Goal: Check status: Check status

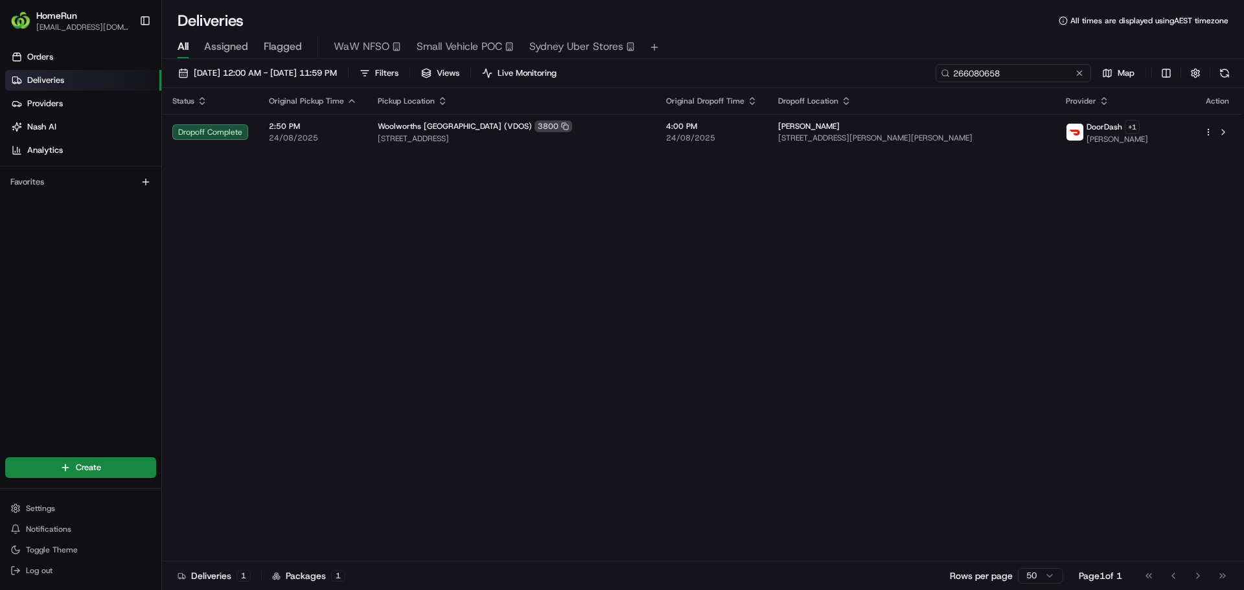
click at [1004, 73] on input "266080658" at bounding box center [1013, 73] width 155 height 18
paste input "5650033"
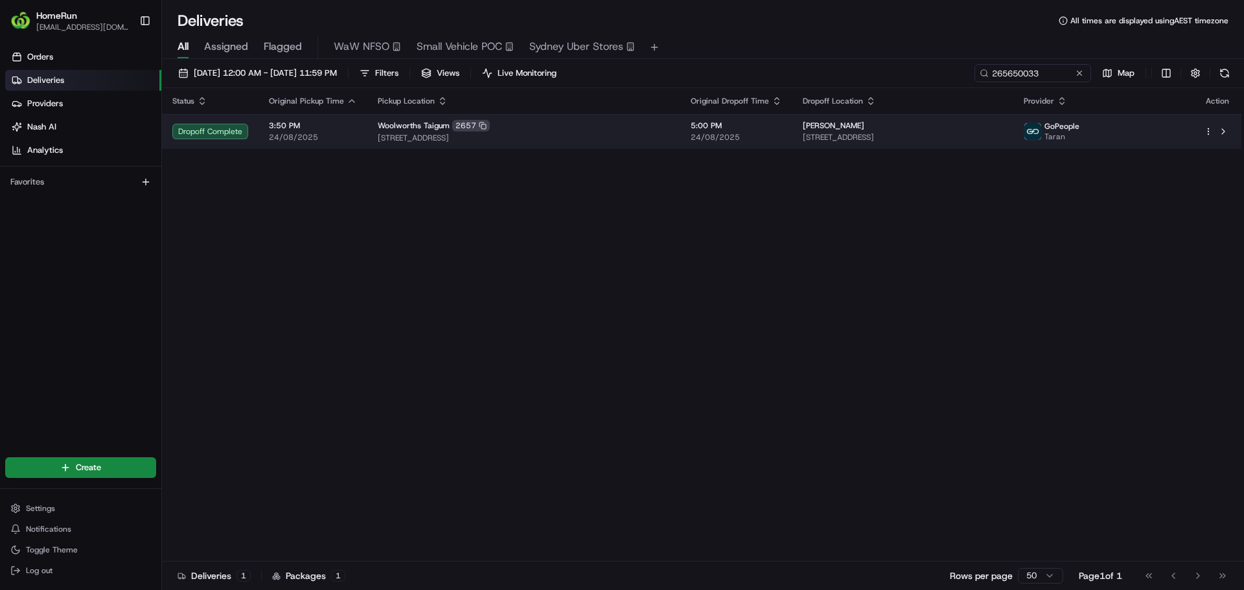
click at [654, 139] on span "217 Beams Road, Taigum, QLD 4018, AU" at bounding box center [524, 138] width 292 height 10
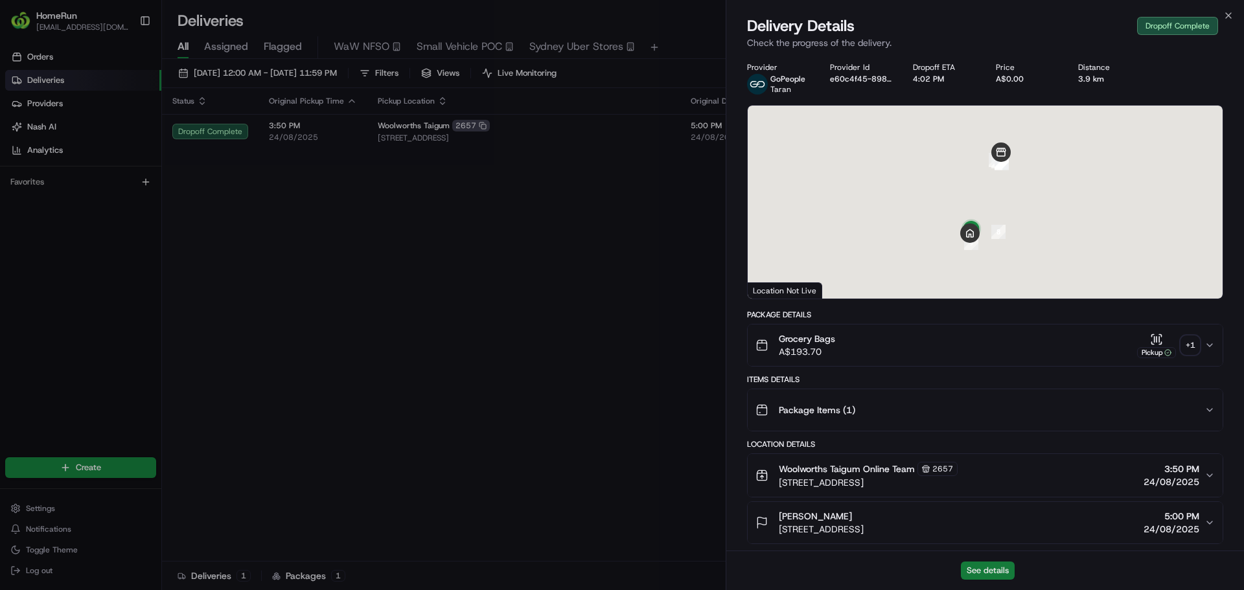
click at [989, 565] on button "See details" at bounding box center [988, 571] width 54 height 18
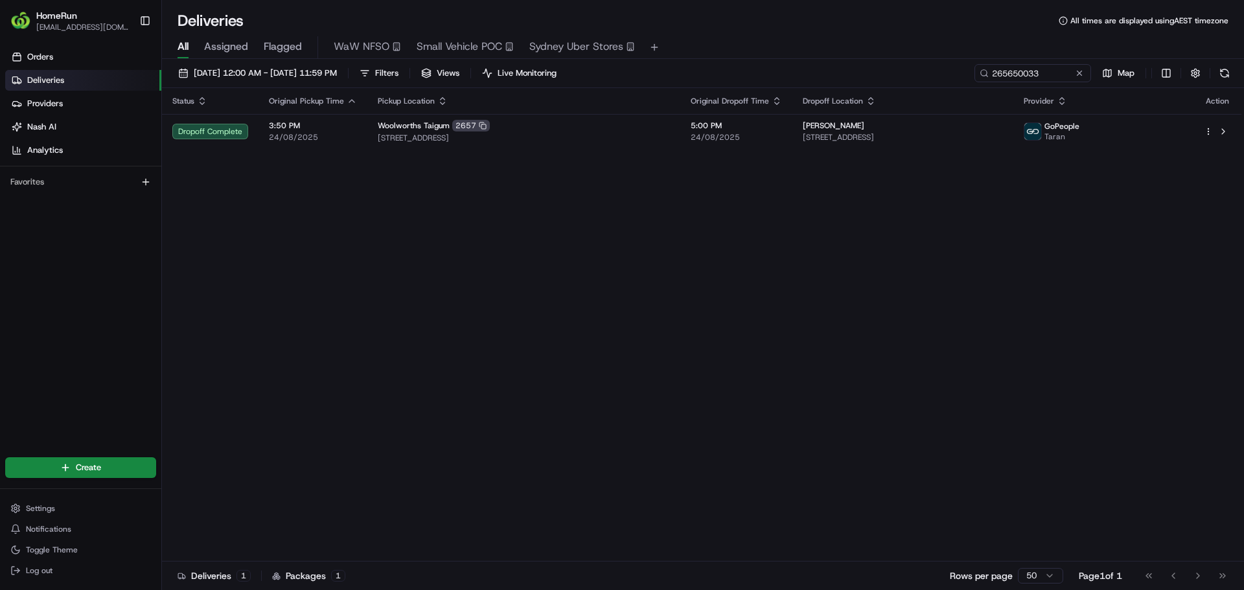
click at [1026, 86] on div "20/08/2025 12:00 AM - 26/08/2025 11:59 PM Filters Views Live Monitoring 2656500…" at bounding box center [703, 76] width 1082 height 24
click at [1024, 67] on input "265650033" at bounding box center [1013, 73] width 155 height 18
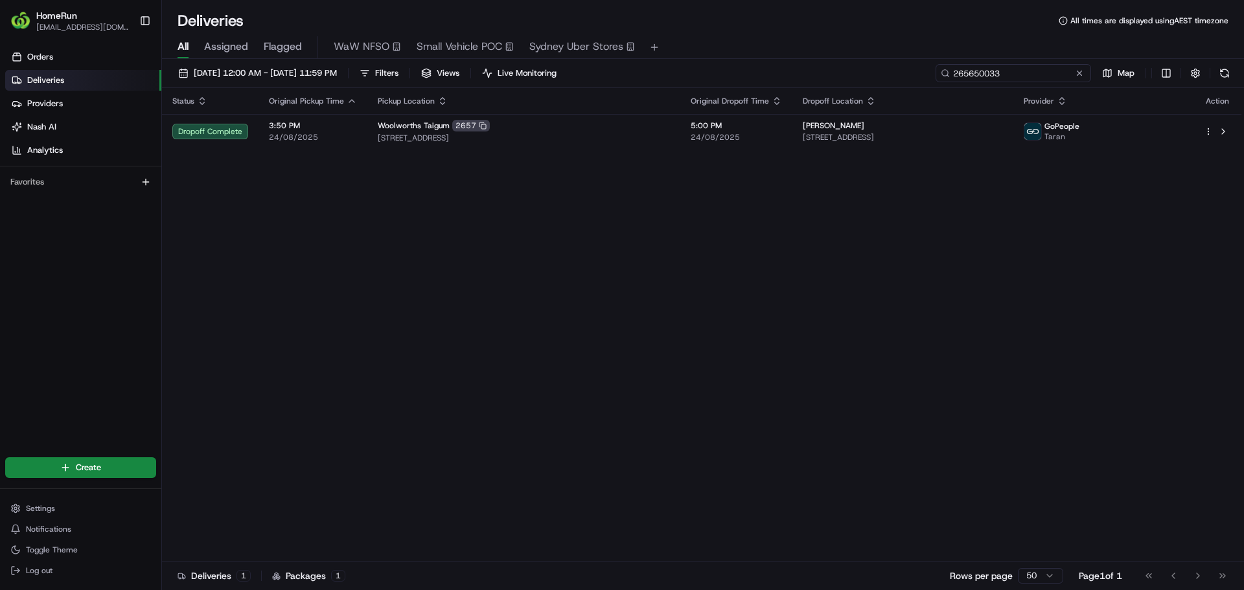
paste input "62627"
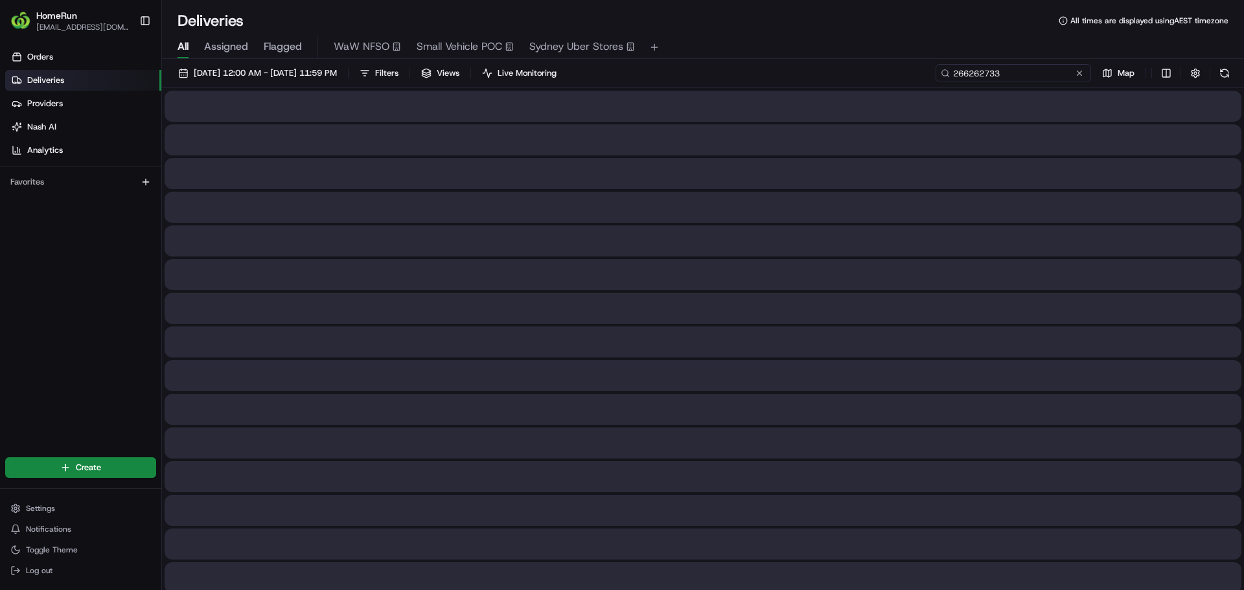
type input "266262733"
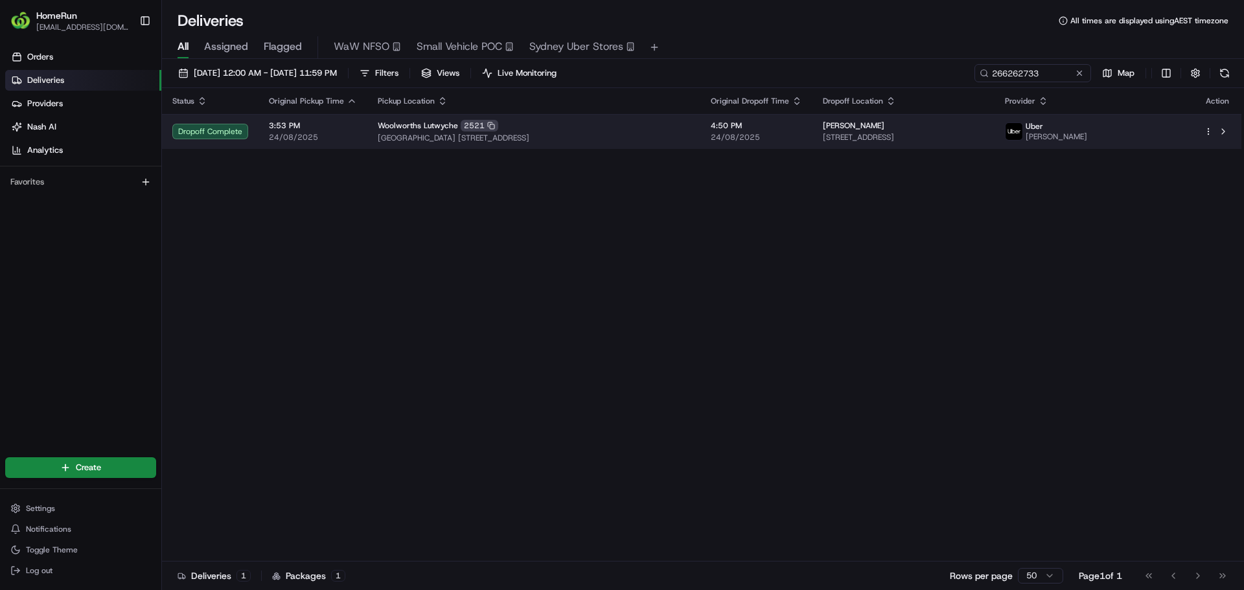
click at [636, 126] on div "Woolworths Lutwyche 2521" at bounding box center [534, 126] width 312 height 12
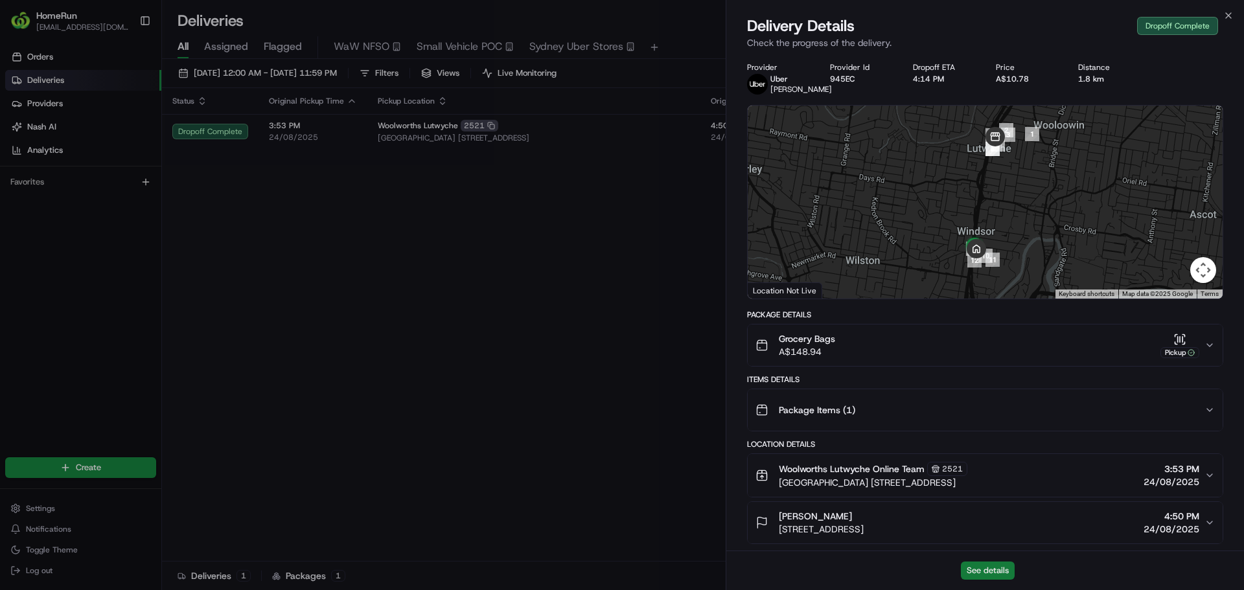
click at [983, 574] on button "See details" at bounding box center [988, 571] width 54 height 18
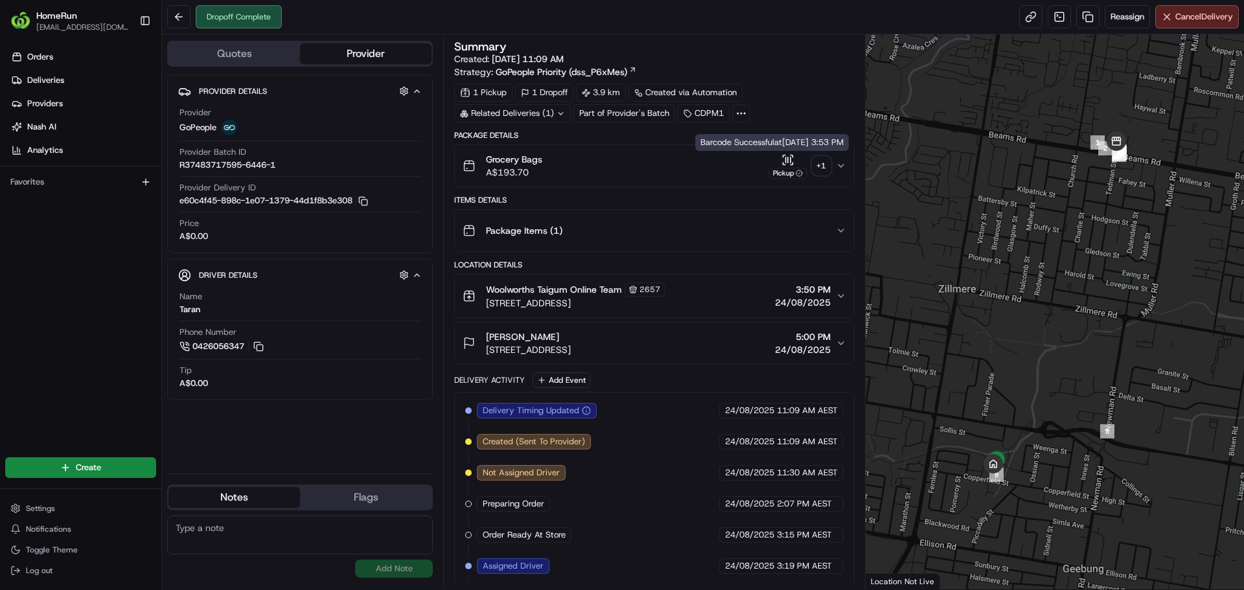
click at [768, 164] on div "Pickup" at bounding box center [787, 166] width 39 height 25
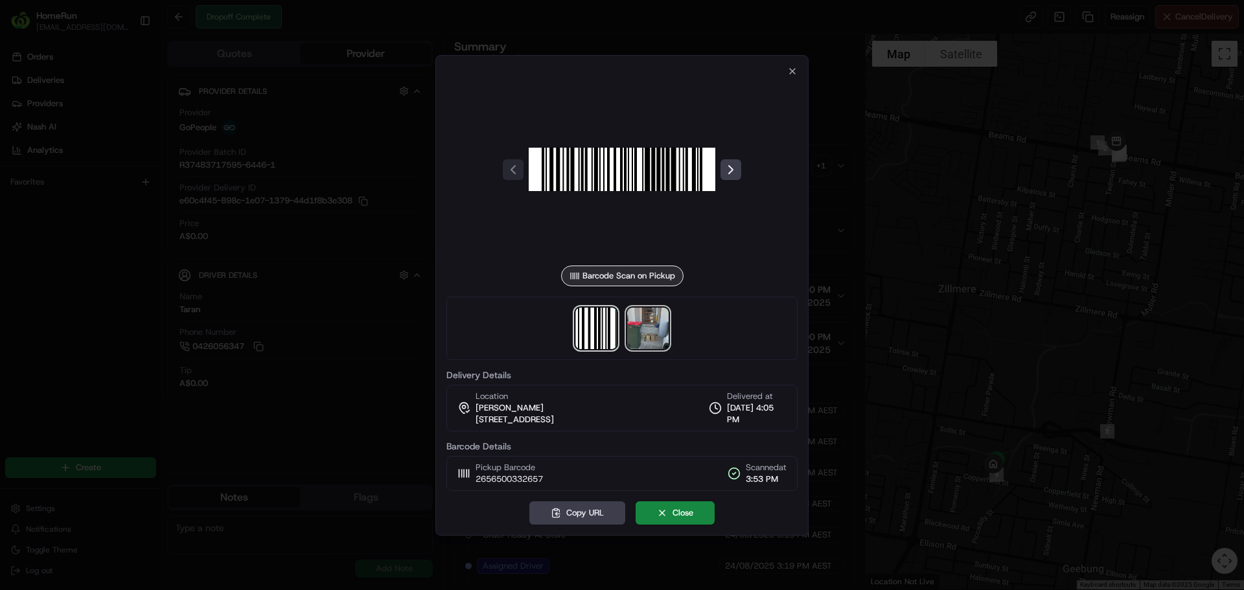
click at [646, 332] on img at bounding box center [647, 328] width 41 height 41
drag, startPoint x: 349, startPoint y: 302, endPoint x: 91, endPoint y: 165, distance: 292.1
click at [345, 300] on div at bounding box center [622, 295] width 1244 height 590
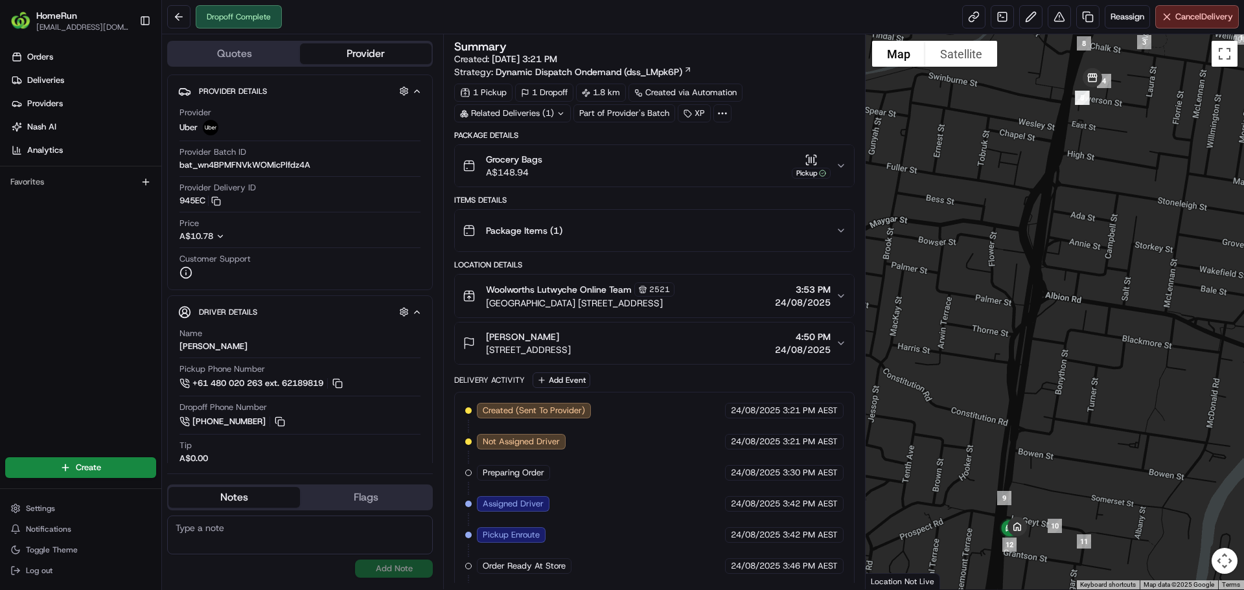
drag, startPoint x: 671, startPoint y: 174, endPoint x: 651, endPoint y: 172, distance: 20.2
click at [651, 172] on div "Grocery Bags A$148.94 Pickup" at bounding box center [649, 166] width 373 height 26
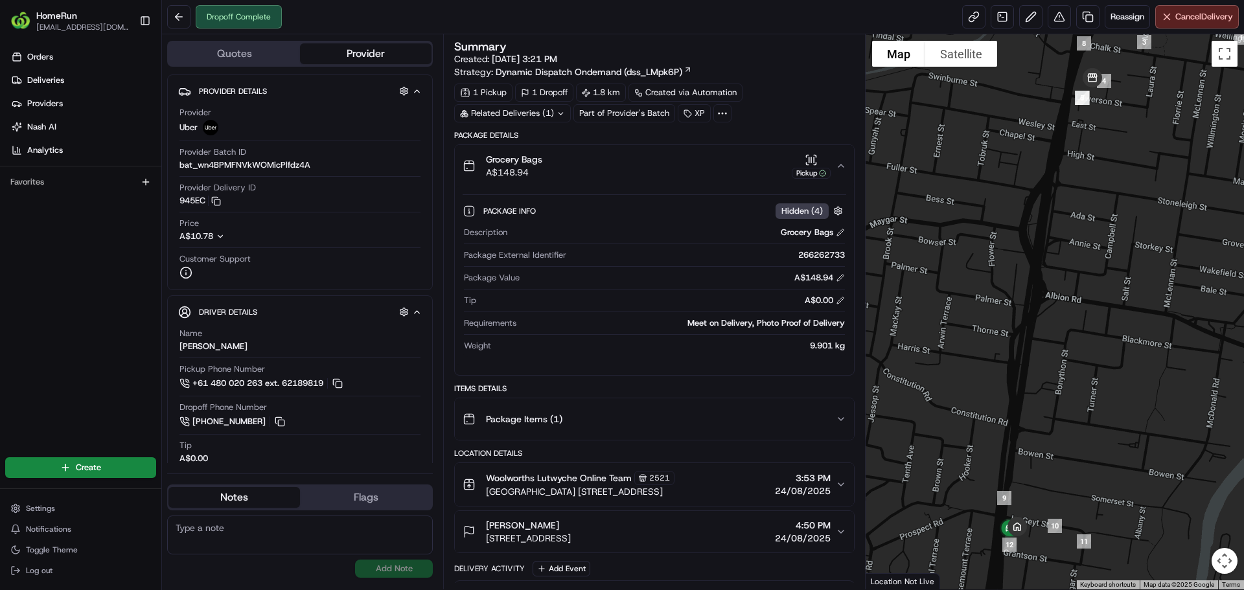
drag, startPoint x: 781, startPoint y: 73, endPoint x: 774, endPoint y: 43, distance: 30.6
click at [774, 43] on div "Summary" at bounding box center [654, 47] width 400 height 12
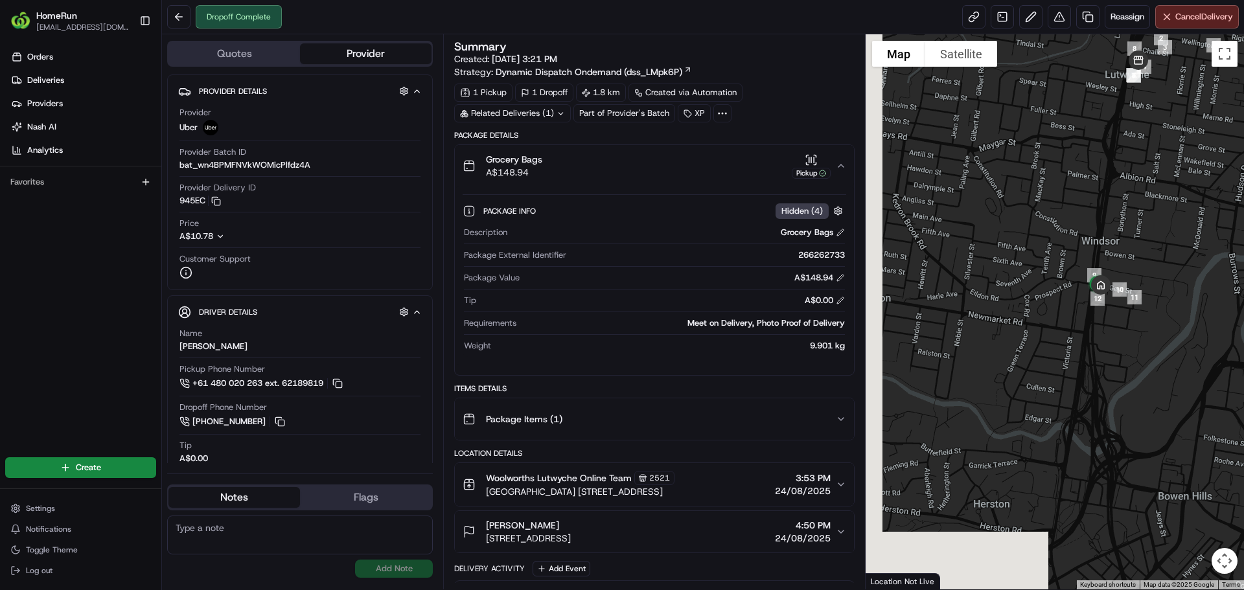
drag, startPoint x: 1080, startPoint y: 395, endPoint x: 1124, endPoint y: 233, distance: 167.8
click at [1124, 233] on div at bounding box center [1055, 311] width 379 height 555
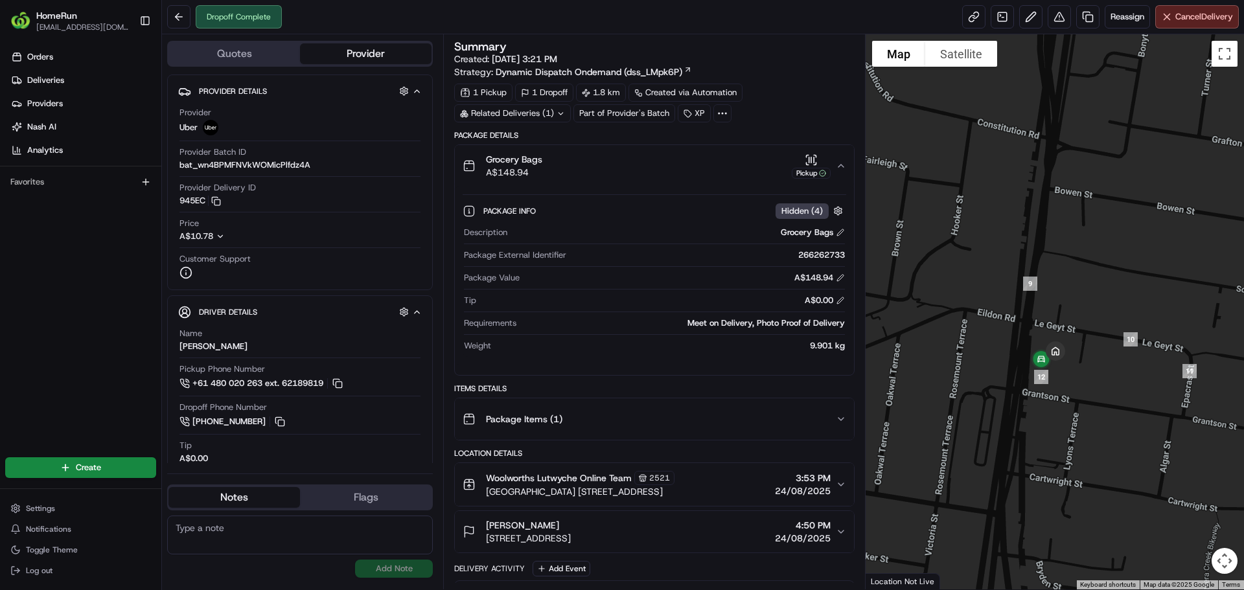
drag, startPoint x: 1083, startPoint y: 345, endPoint x: 1108, endPoint y: 308, distance: 45.1
click at [1110, 312] on div at bounding box center [1055, 311] width 379 height 555
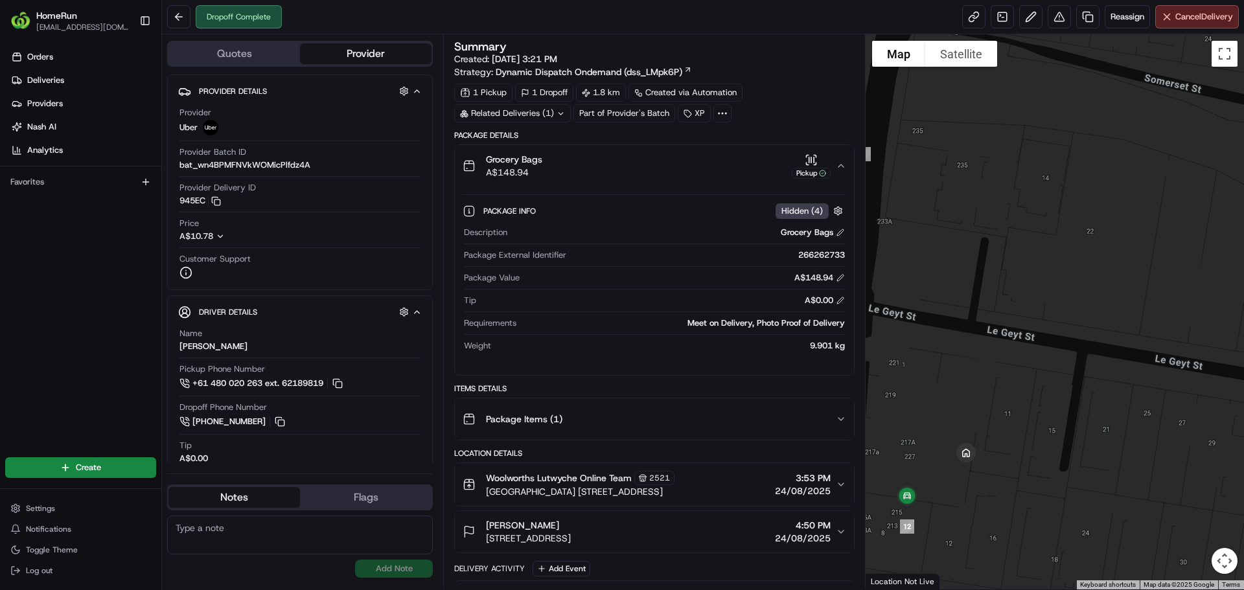
drag, startPoint x: 1003, startPoint y: 349, endPoint x: 1134, endPoint y: 162, distance: 228.8
click at [1121, 188] on div at bounding box center [1055, 311] width 379 height 555
